Goal: Task Accomplishment & Management: Manage account settings

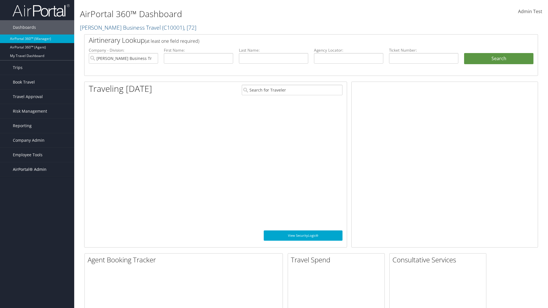
click at [37, 170] on span "AirPortal® Admin" at bounding box center [30, 169] width 34 height 14
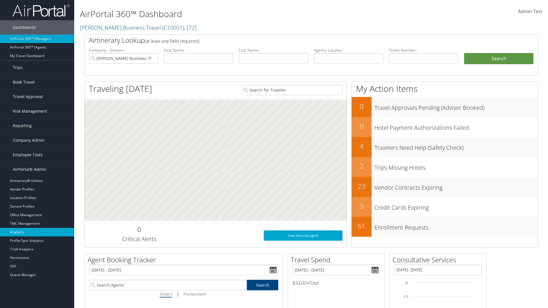
click at [37, 232] on link "Analytics" at bounding box center [37, 232] width 74 height 9
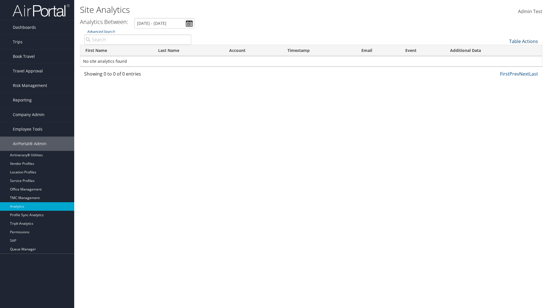
click at [523, 41] on link "Table Actions" at bounding box center [523, 41] width 29 height 6
click at [504, 50] on link "Column Visibility" at bounding box center [504, 50] width 75 height 10
click at [504, 51] on link "First Name" at bounding box center [504, 51] width 75 height 10
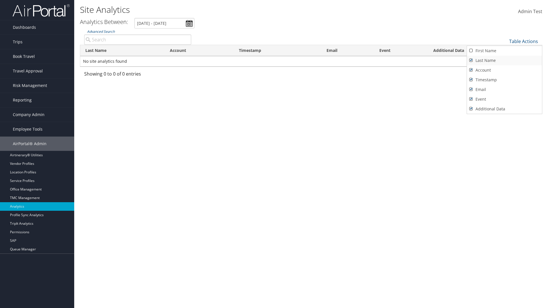
click at [504, 61] on link "Last Name" at bounding box center [504, 61] width 75 height 10
click at [504, 70] on link "Account" at bounding box center [504, 70] width 75 height 10
click at [504, 80] on link "Timestamp" at bounding box center [504, 80] width 75 height 10
click at [504, 90] on link "Email" at bounding box center [504, 90] width 75 height 10
click at [504, 99] on link "Event" at bounding box center [504, 99] width 75 height 10
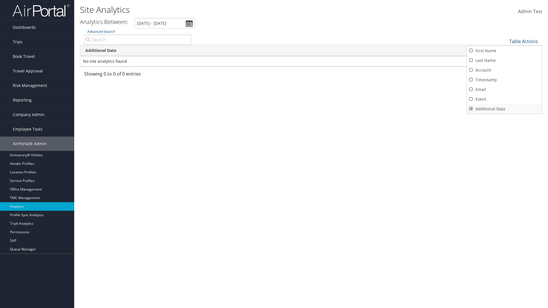
click at [504, 109] on link "Additional Data" at bounding box center [504, 109] width 75 height 10
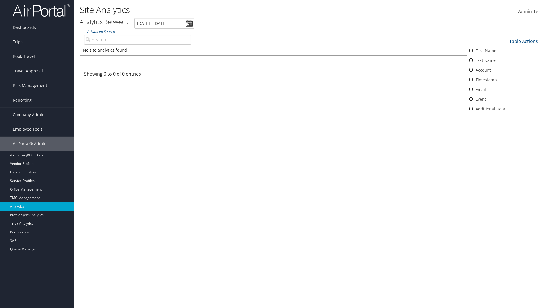
click at [274, 154] on div at bounding box center [274, 154] width 548 height 308
click at [523, 41] on link "Table Actions" at bounding box center [523, 41] width 29 height 6
click at [504, 51] on link "First Name" at bounding box center [504, 51] width 75 height 10
click at [504, 61] on link "Last Name" at bounding box center [504, 61] width 75 height 10
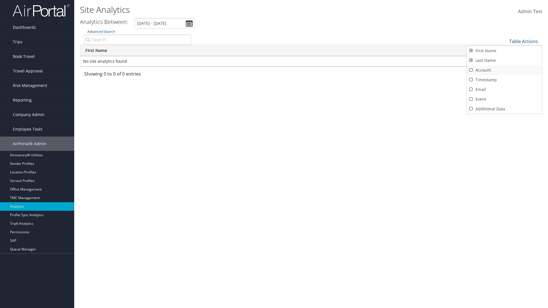
click at [504, 70] on link "Account" at bounding box center [504, 70] width 75 height 10
click at [504, 80] on link "Timestamp" at bounding box center [504, 80] width 75 height 10
click at [504, 90] on link "Email" at bounding box center [504, 90] width 75 height 10
click at [504, 99] on link "Event" at bounding box center [504, 99] width 75 height 10
click at [504, 109] on link "Additional Data" at bounding box center [504, 109] width 75 height 10
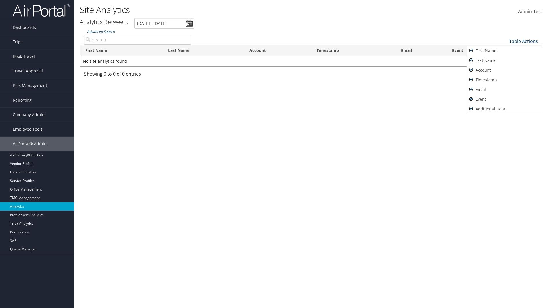
click at [274, 154] on div at bounding box center [274, 154] width 548 height 308
click at [523, 41] on link "Table Actions" at bounding box center [523, 41] width 29 height 6
click at [504, 61] on link "25" at bounding box center [504, 61] width 75 height 10
click at [523, 41] on link "Table Actions" at bounding box center [523, 41] width 29 height 6
click at [504, 60] on link "Page Length" at bounding box center [504, 60] width 75 height 10
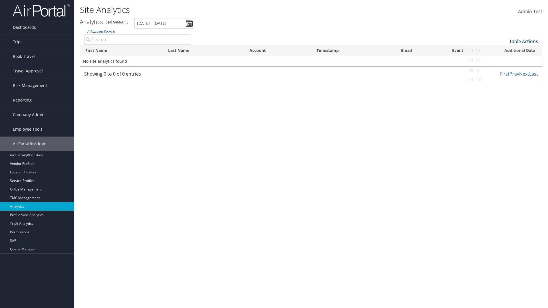
click at [523, 41] on link "Table Actions" at bounding box center [523, 41] width 29 height 6
click at [504, 80] on link "100" at bounding box center [504, 80] width 75 height 10
click at [122, 51] on th "First Name" at bounding box center [121, 50] width 83 height 11
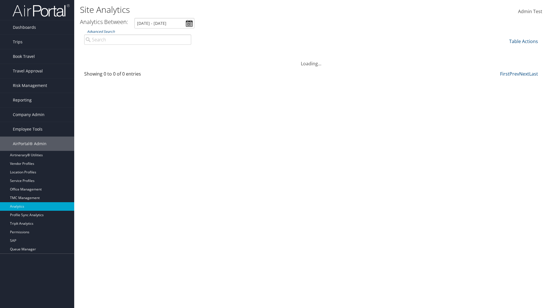
click at [122, 51] on th "First Name" at bounding box center [121, 50] width 83 height 11
click at [203, 51] on th "Last Name" at bounding box center [203, 50] width 81 height 11
